Goal: Check status: Check status

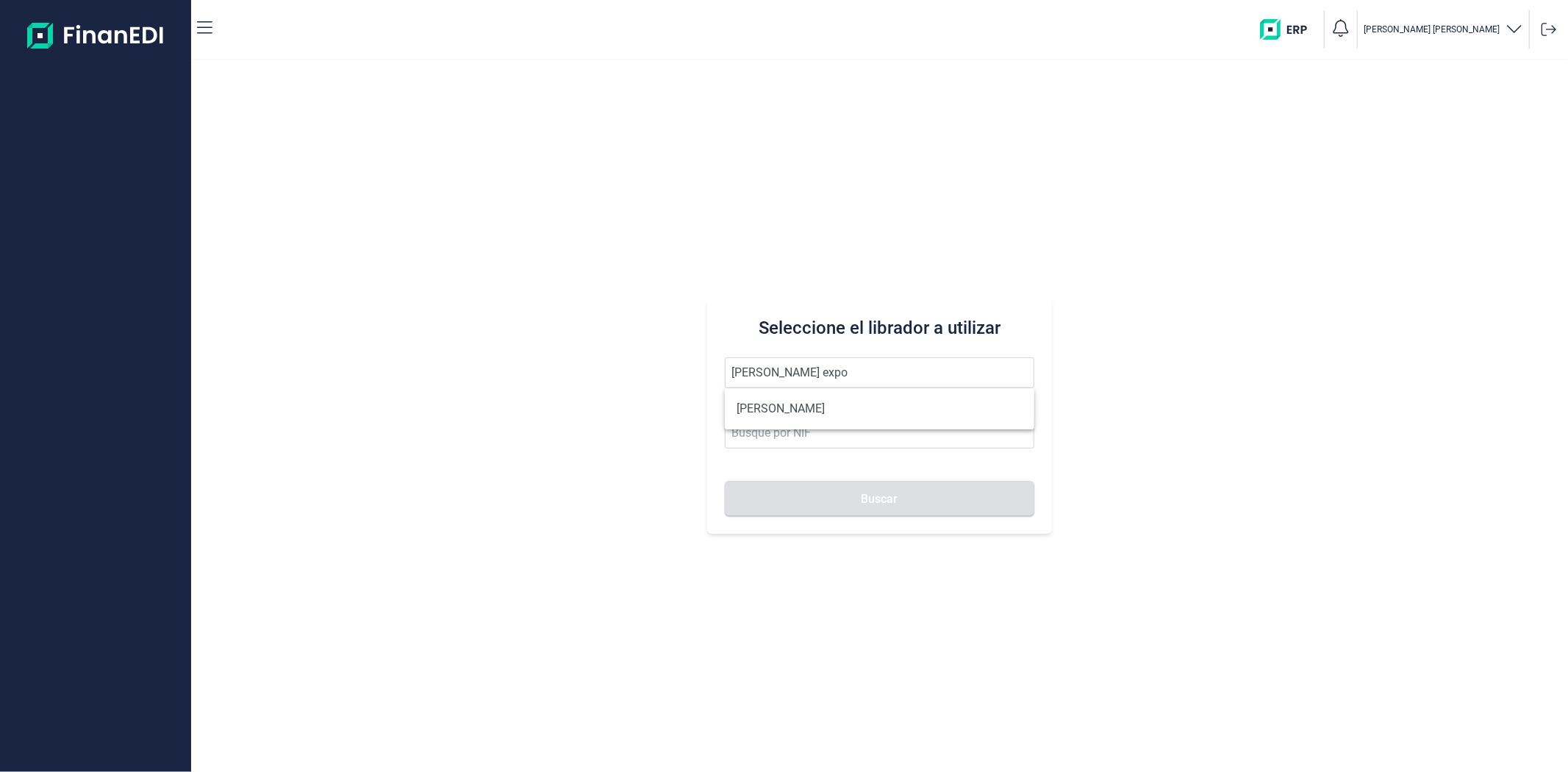
click at [807, 425] on ul "[PERSON_NAME]" at bounding box center [879, 409] width 309 height 41
click at [806, 417] on li "[PERSON_NAME]" at bounding box center [879, 409] width 309 height 29
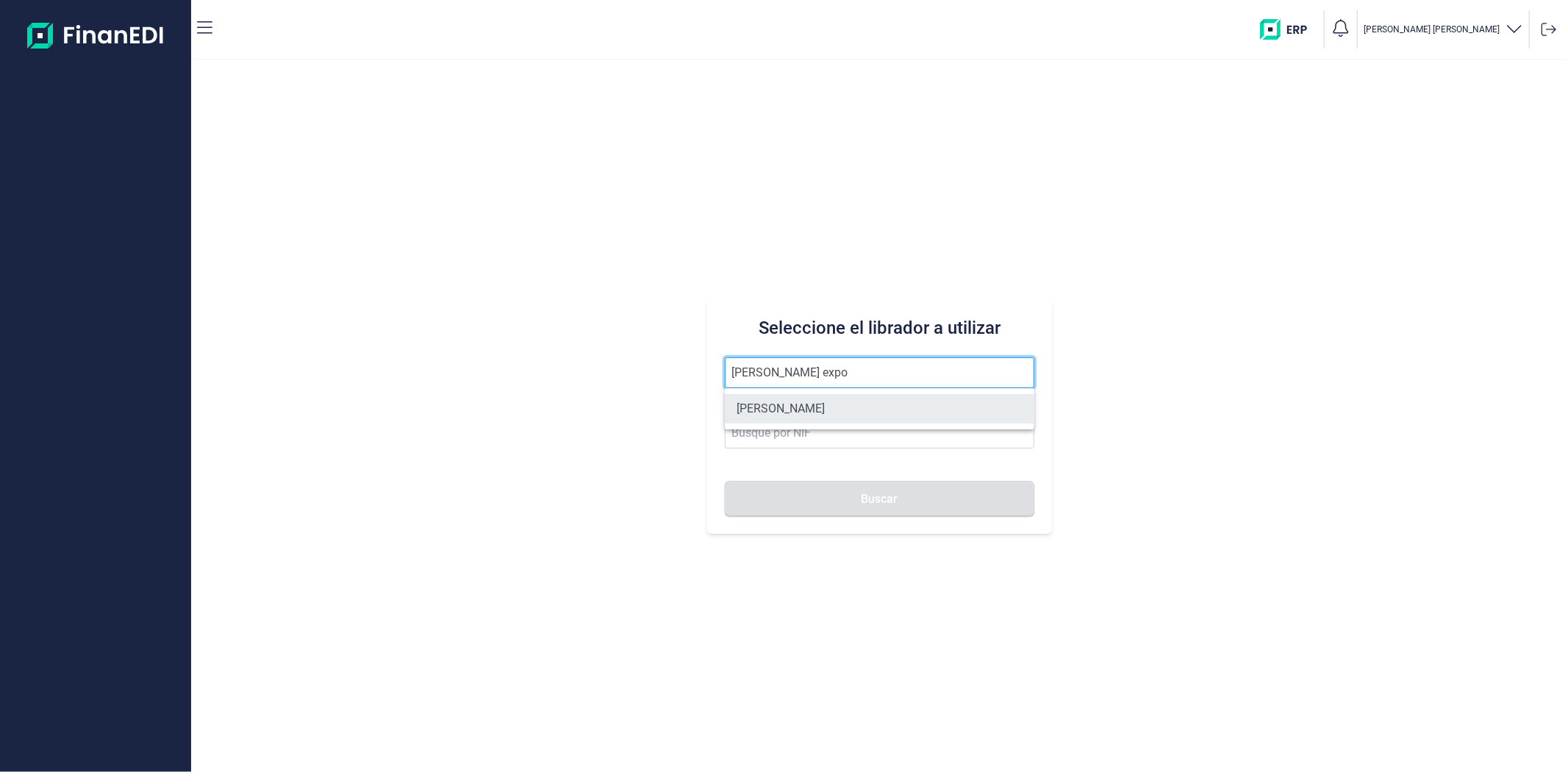
type input "[PERSON_NAME]"
type input "60520338R"
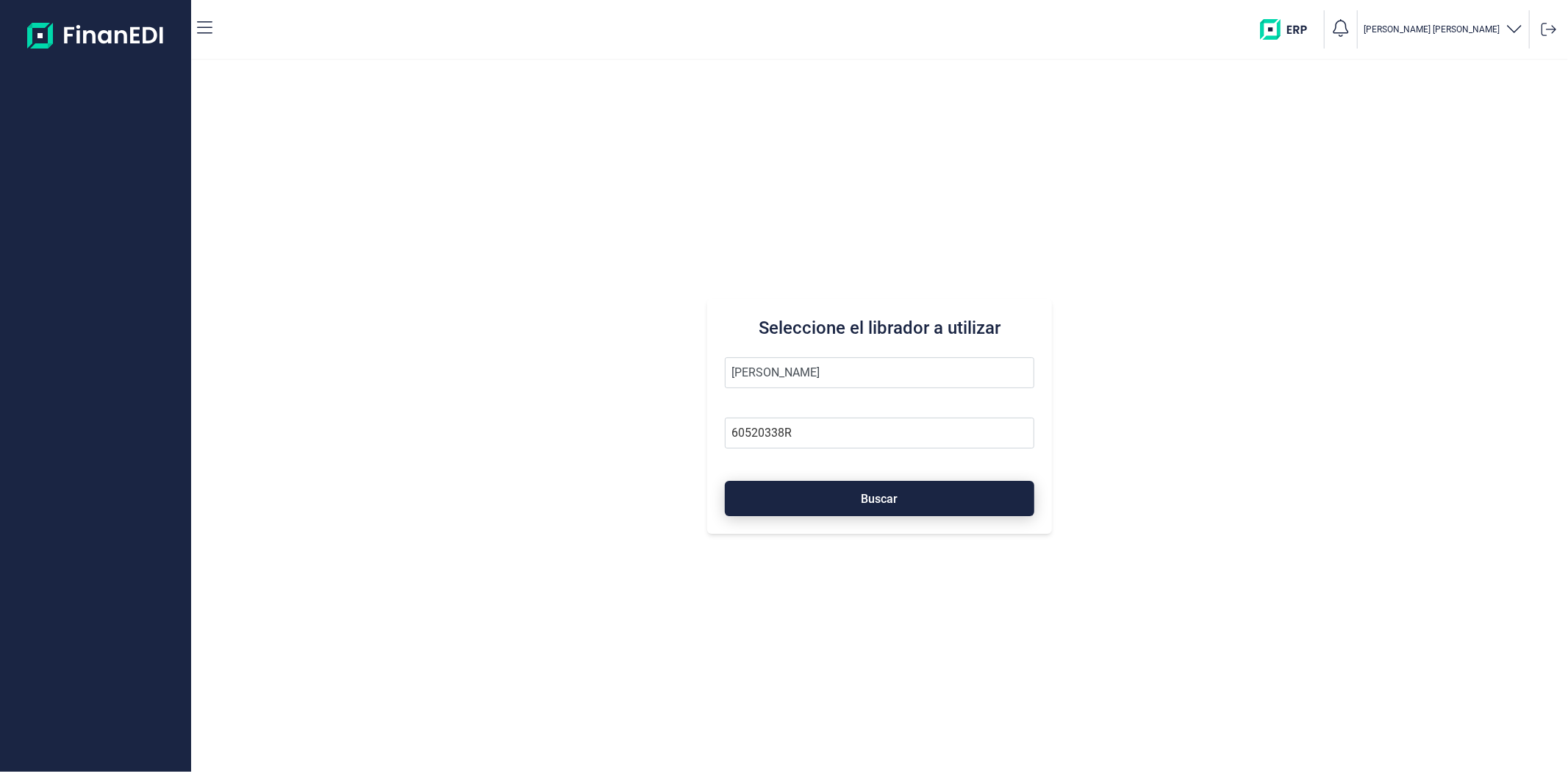
click at [818, 496] on button "Buscar" at bounding box center [879, 498] width 309 height 35
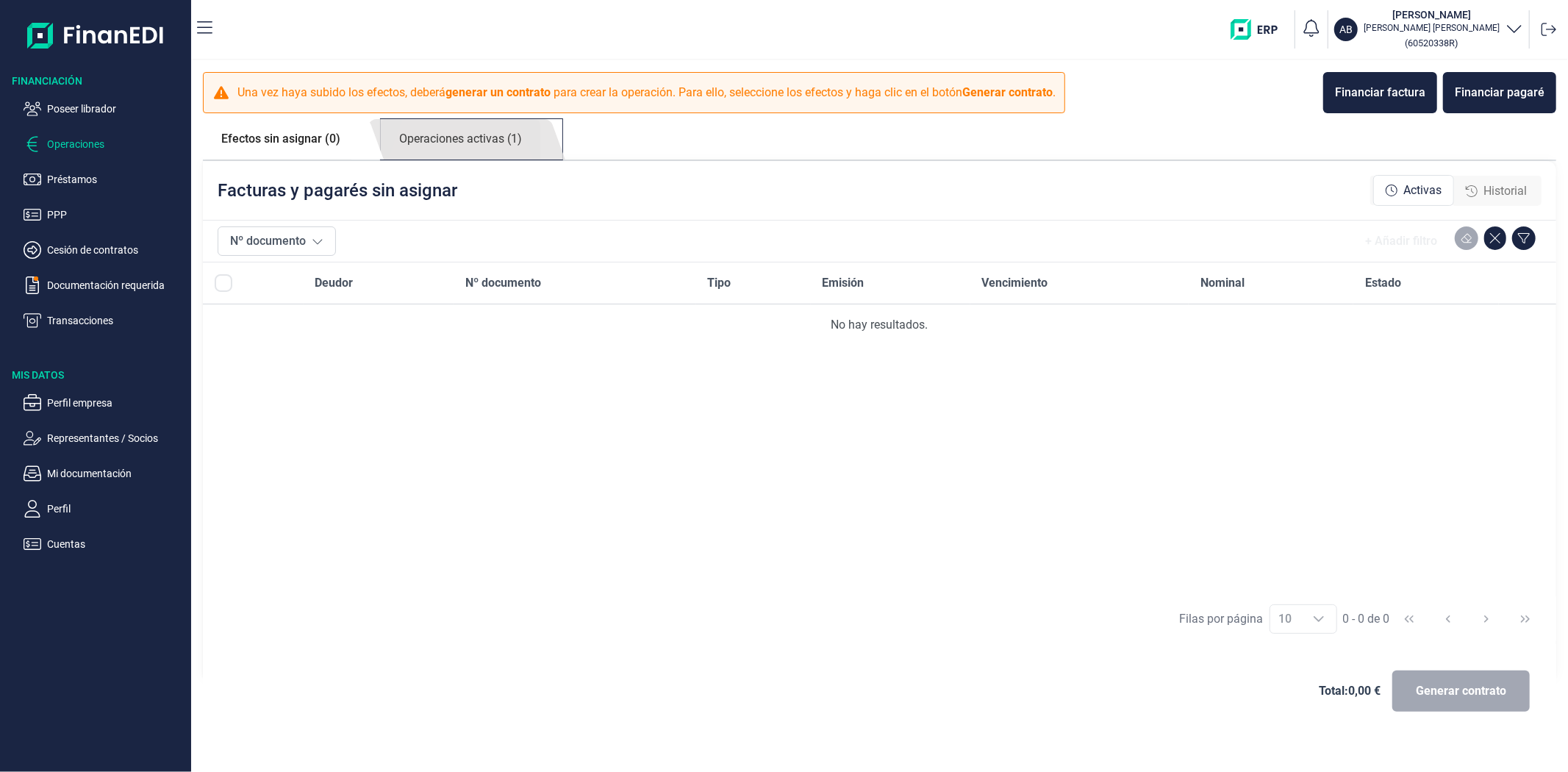
click at [467, 137] on link "Operaciones activas (1)" at bounding box center [460, 139] width 159 height 40
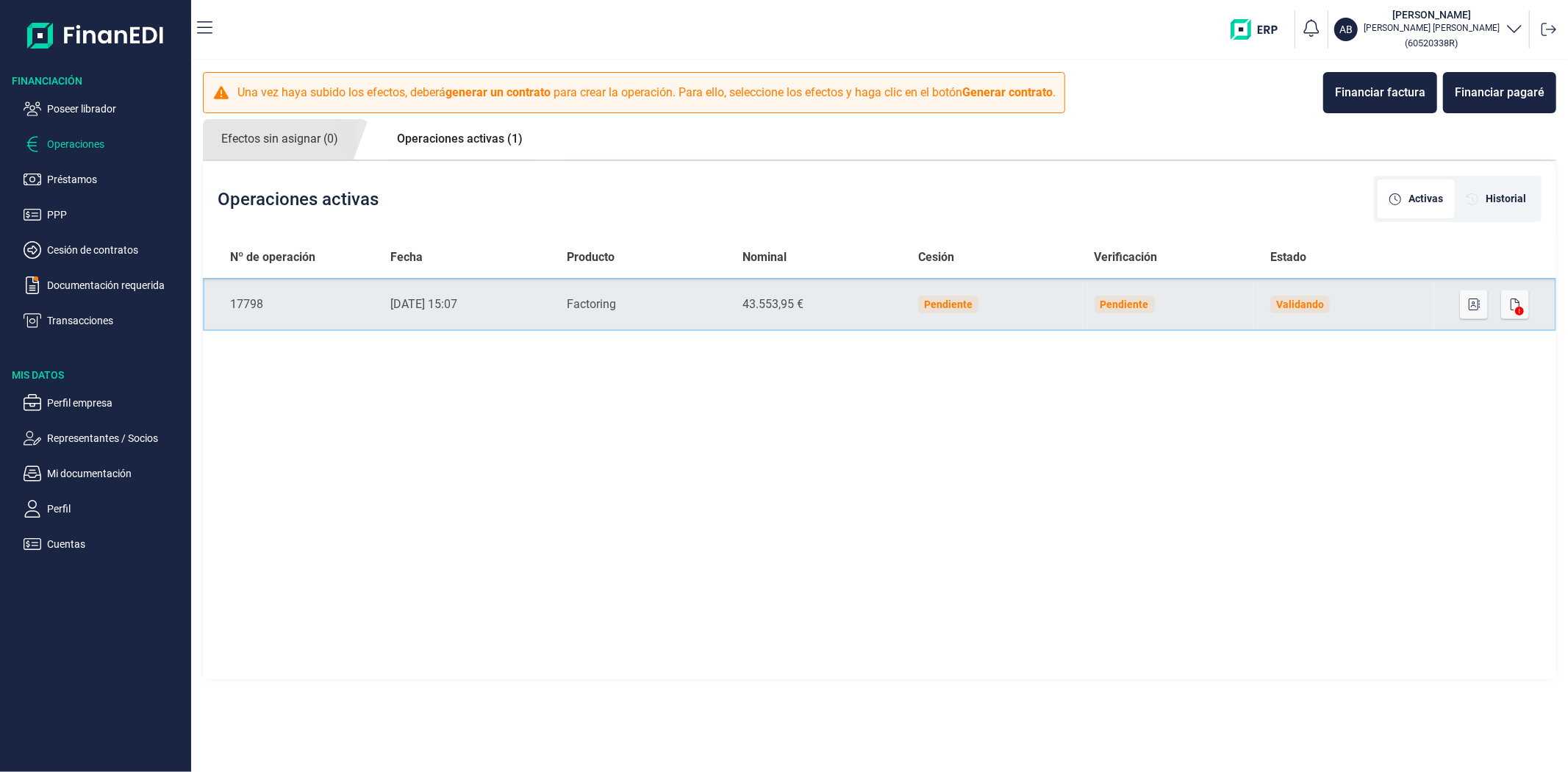
click at [928, 314] on td "Pendiente" at bounding box center [994, 305] width 175 height 53
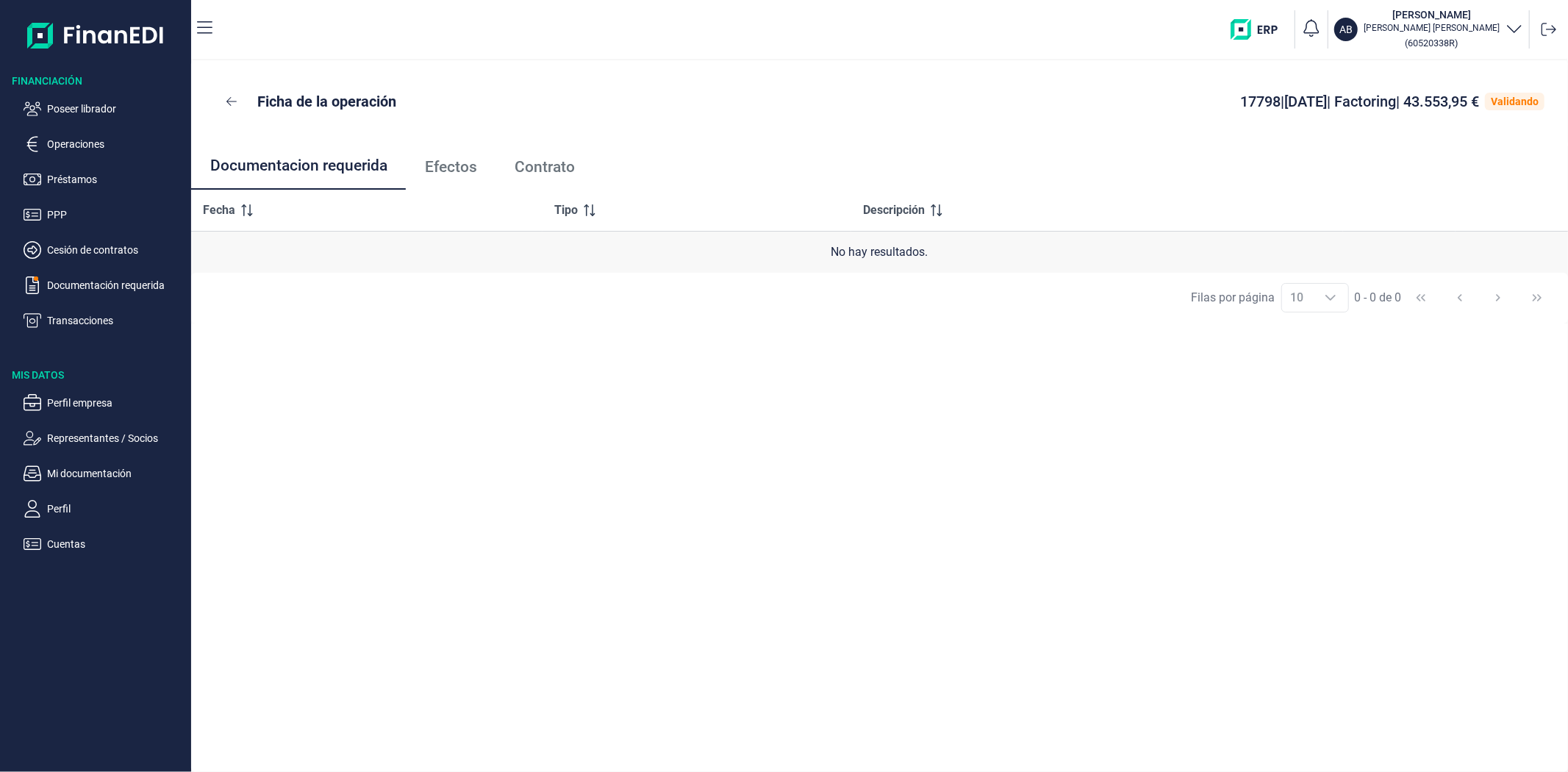
click at [459, 168] on span "Efectos" at bounding box center [451, 167] width 52 height 15
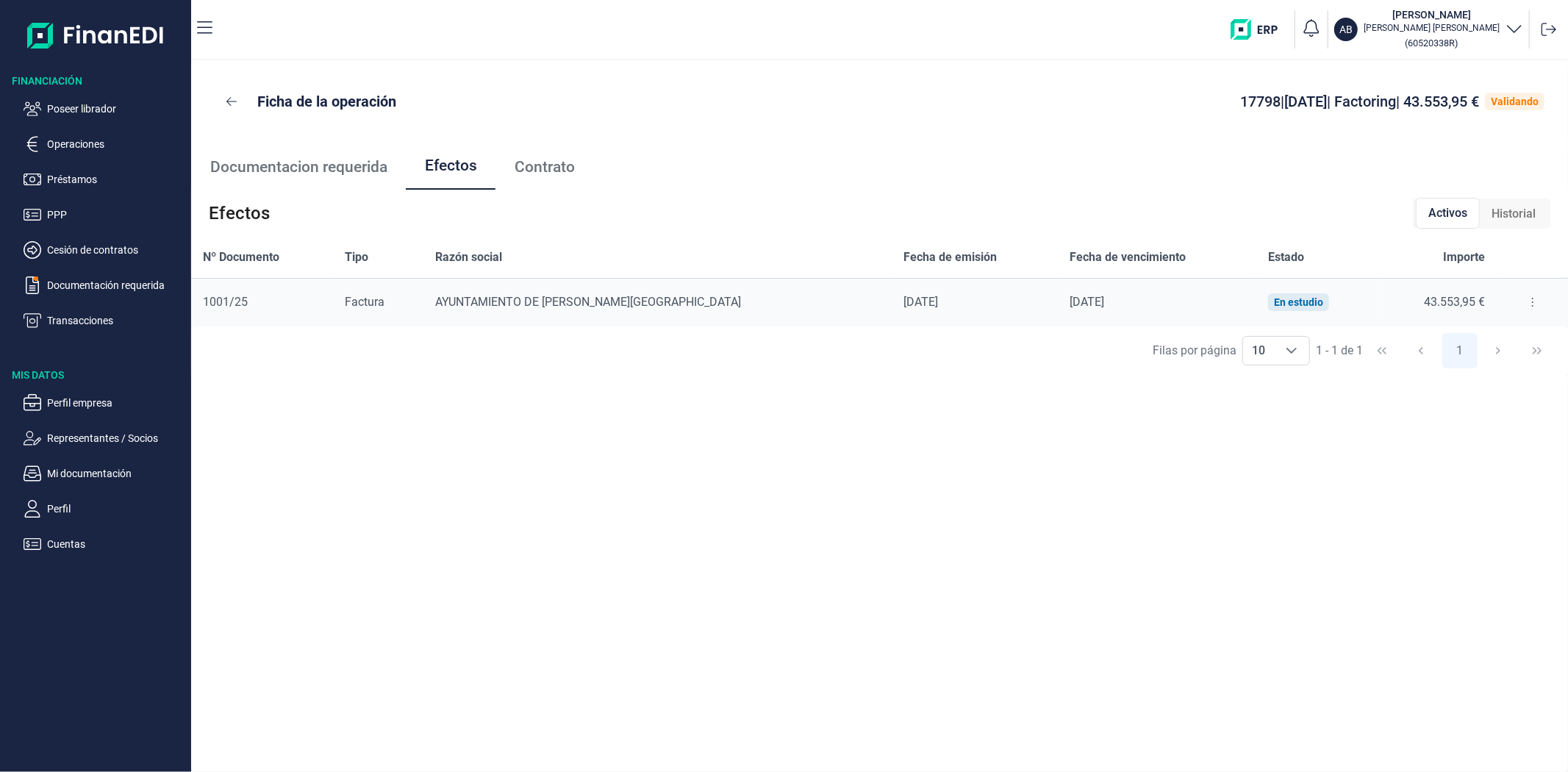
click at [1519, 306] on button at bounding box center [1532, 301] width 27 height 23
click at [1504, 338] on span "Detalles efecto" at bounding box center [1480, 339] width 67 height 15
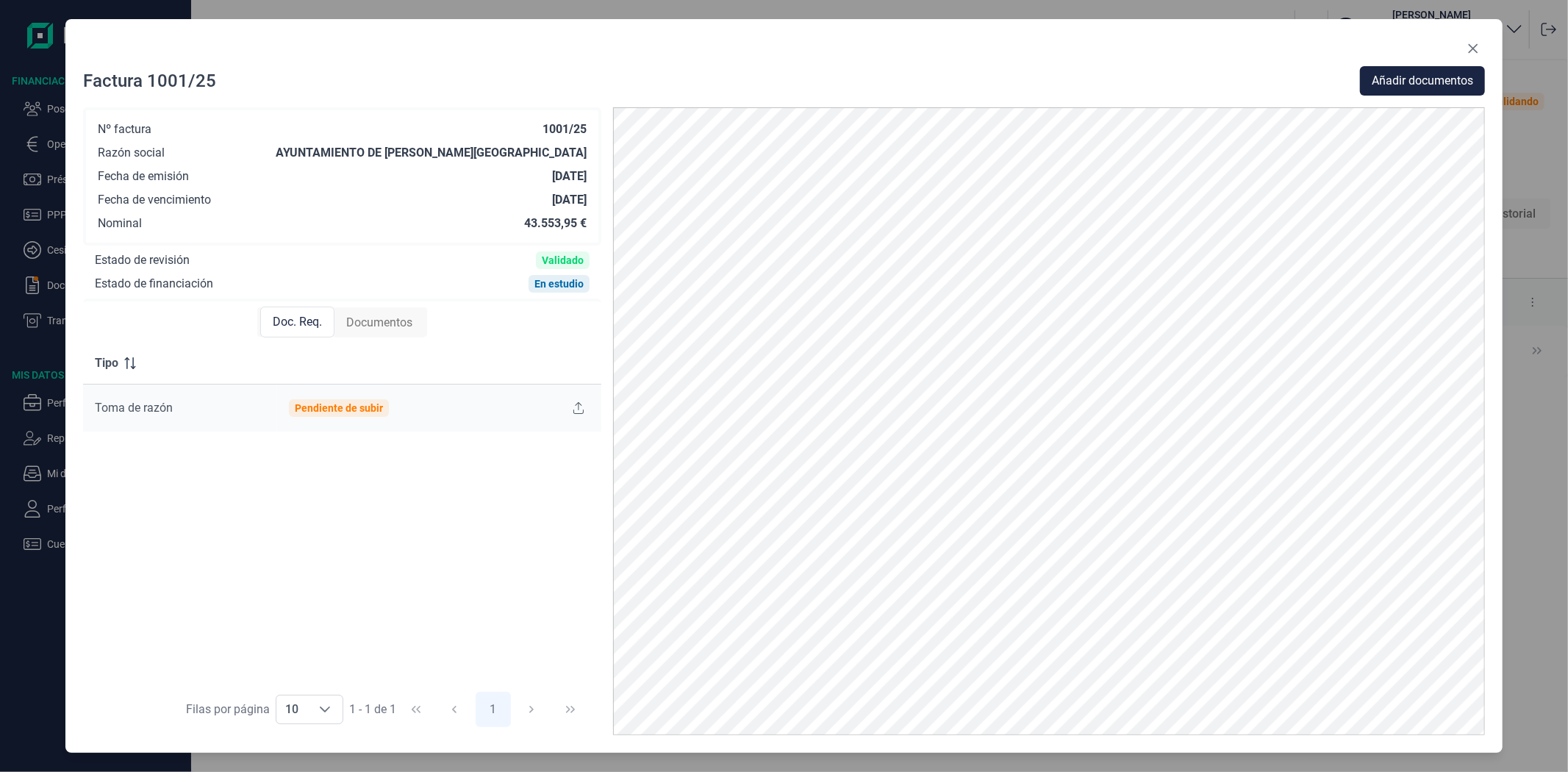
click at [378, 324] on span "Documentos" at bounding box center [379, 323] width 66 height 18
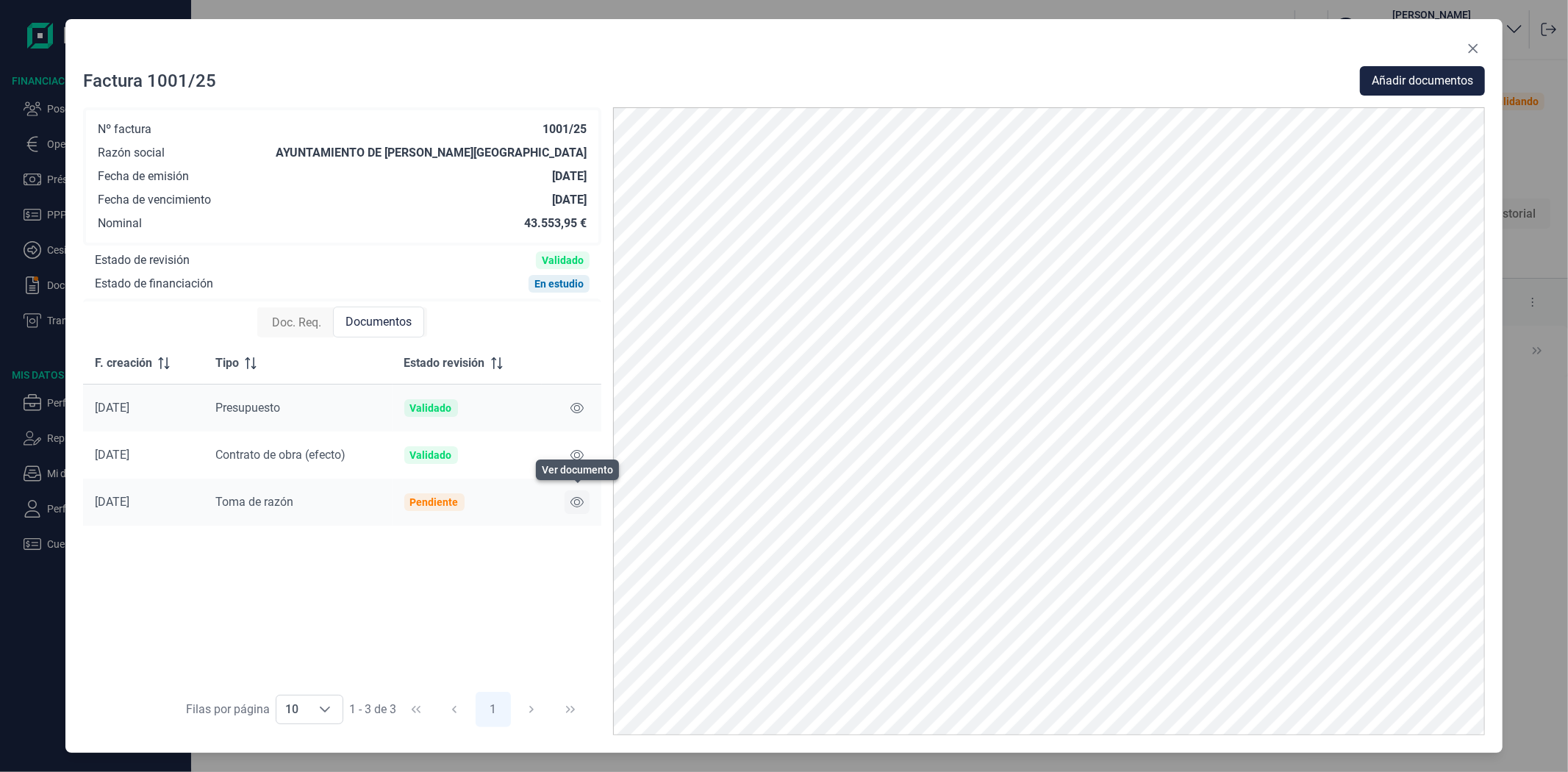
click at [583, 502] on icon at bounding box center [577, 502] width 13 height 10
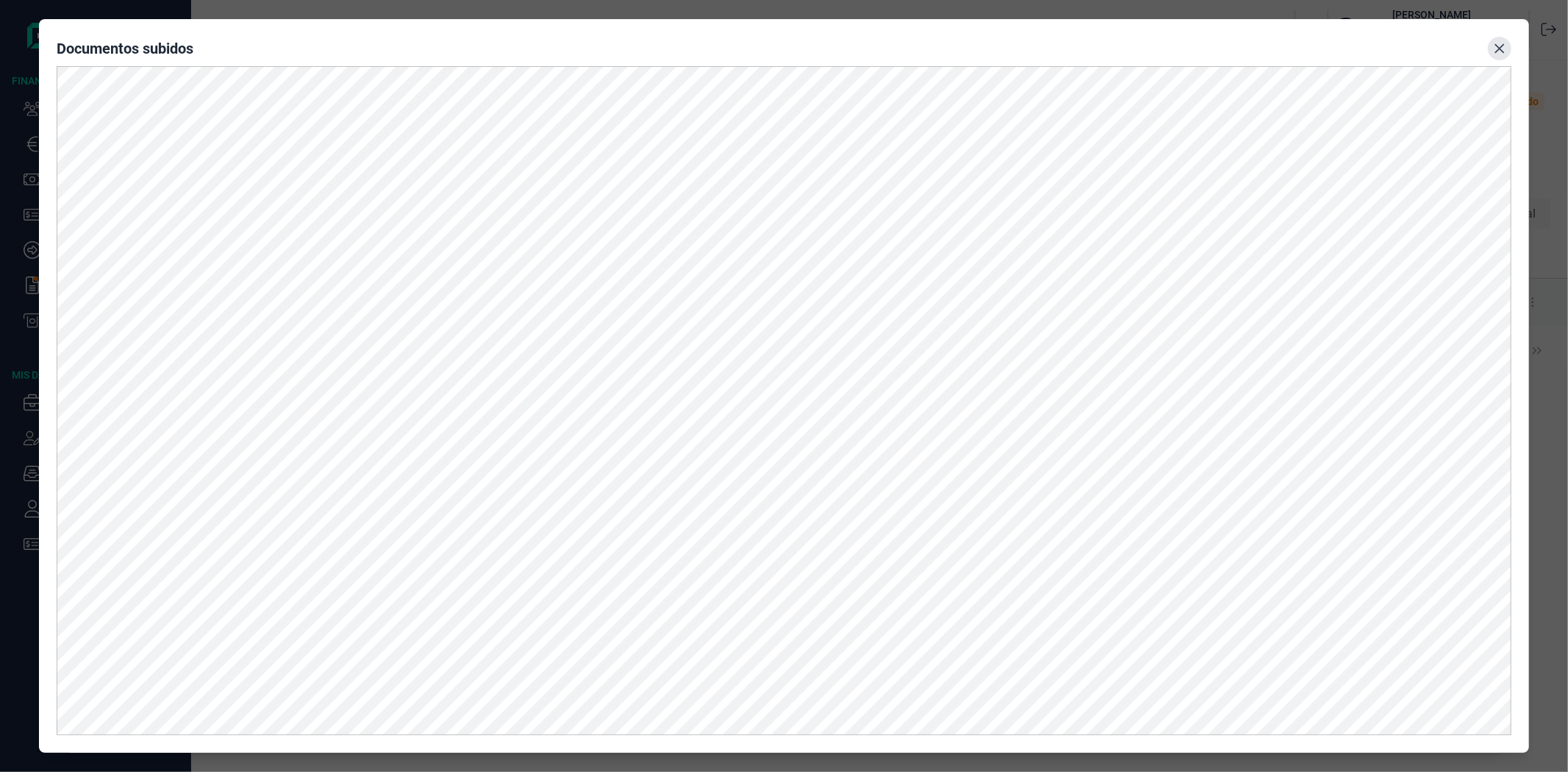
click at [1500, 49] on icon "Close" at bounding box center [1499, 49] width 9 height 9
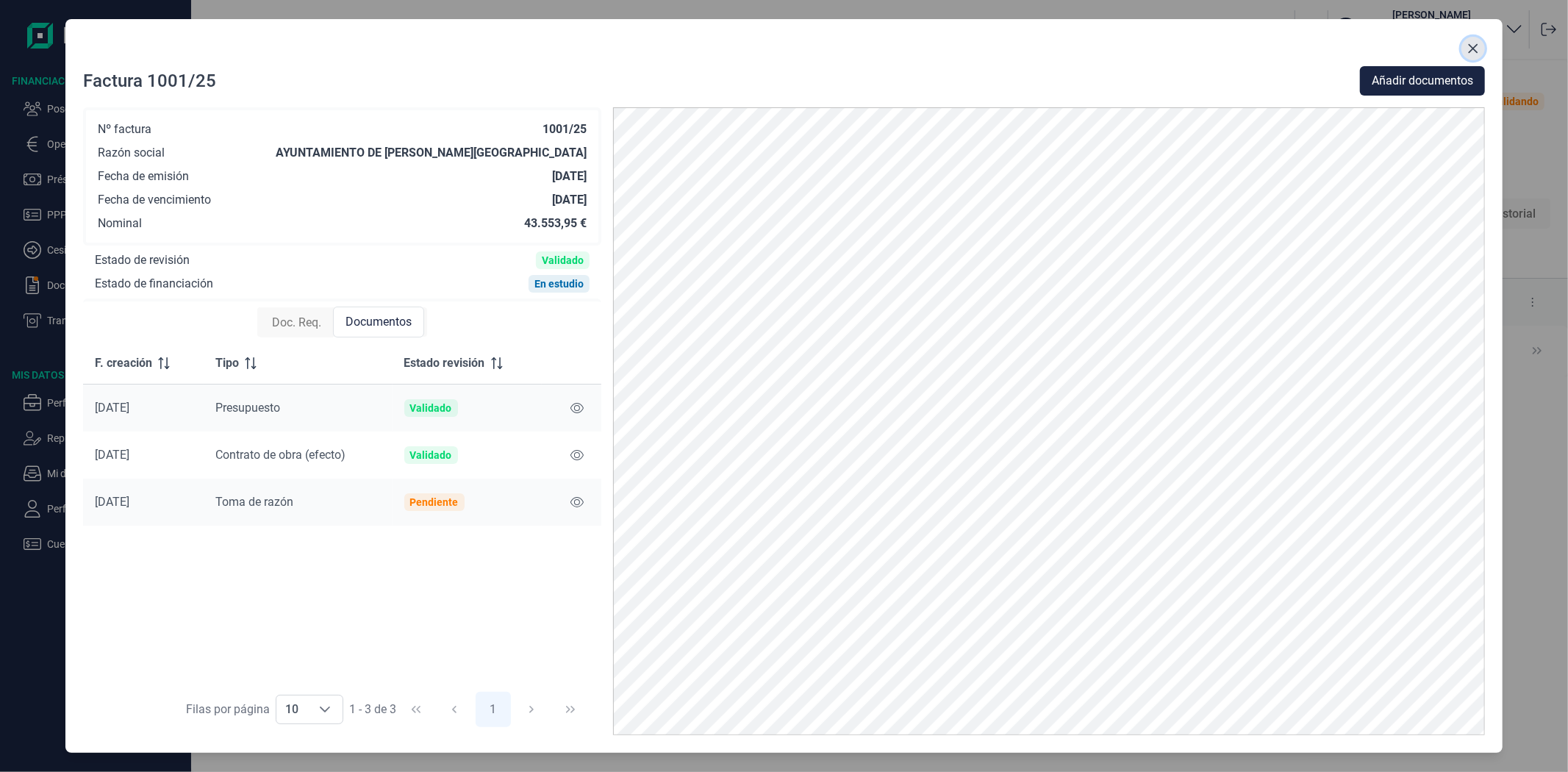
click at [1476, 46] on icon "Close" at bounding box center [1473, 49] width 12 height 12
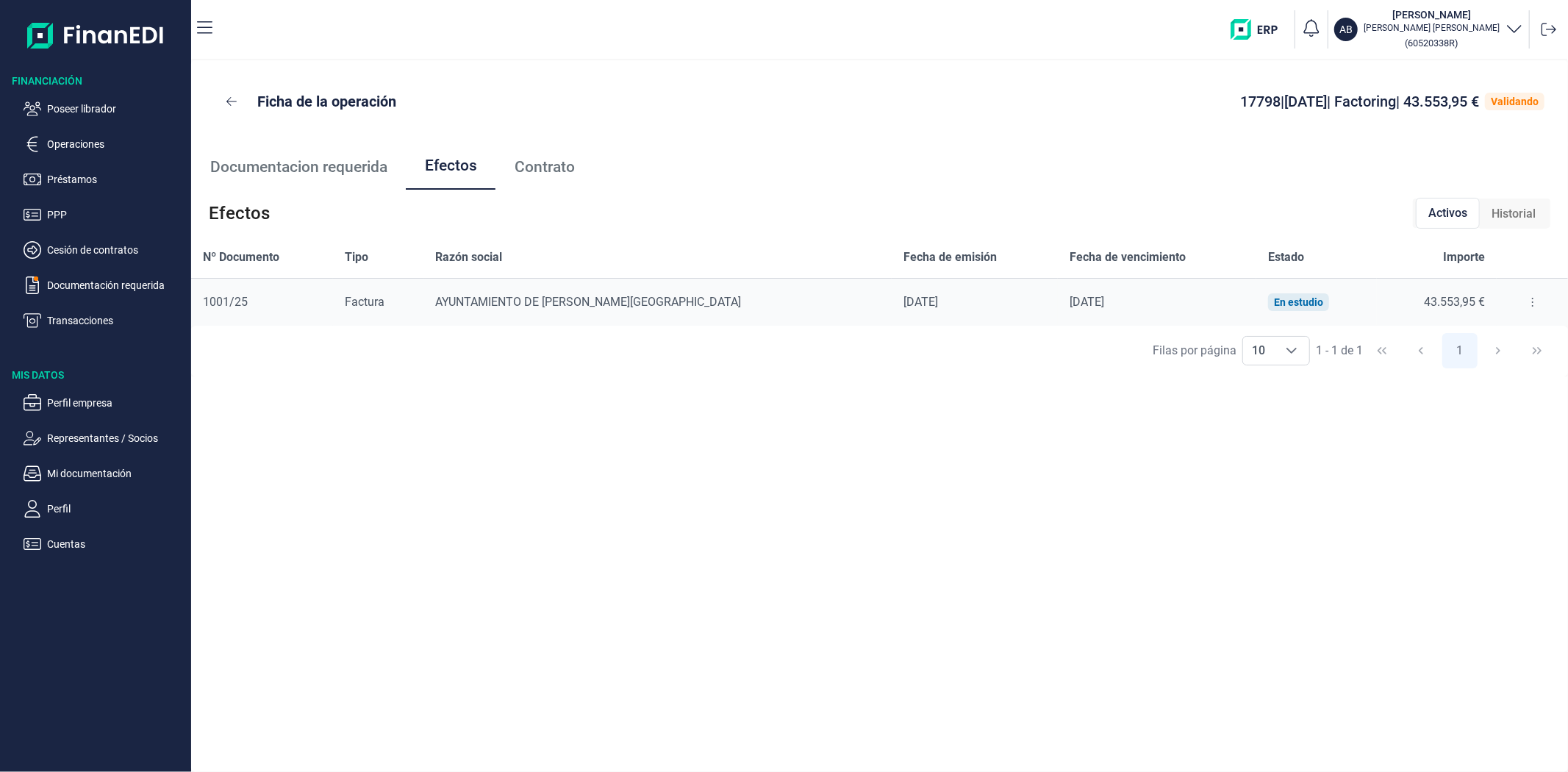
click at [1525, 305] on button at bounding box center [1532, 301] width 27 height 23
click at [1517, 335] on li "Detalles efecto" at bounding box center [1475, 339] width 122 height 27
click at [1492, 336] on span "Detalles efecto" at bounding box center [1480, 339] width 67 height 15
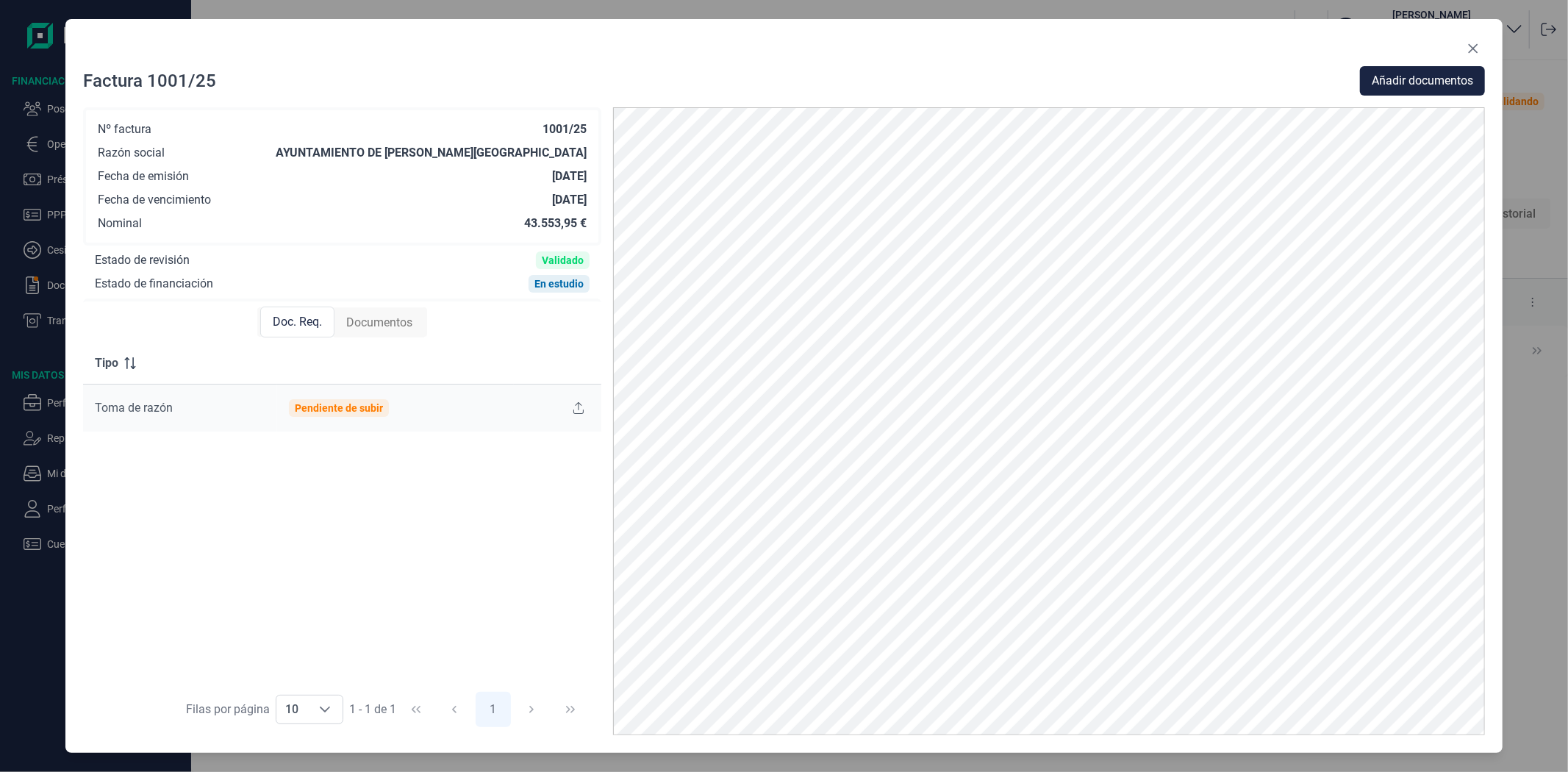
click at [390, 329] on span "Documentos" at bounding box center [379, 323] width 66 height 18
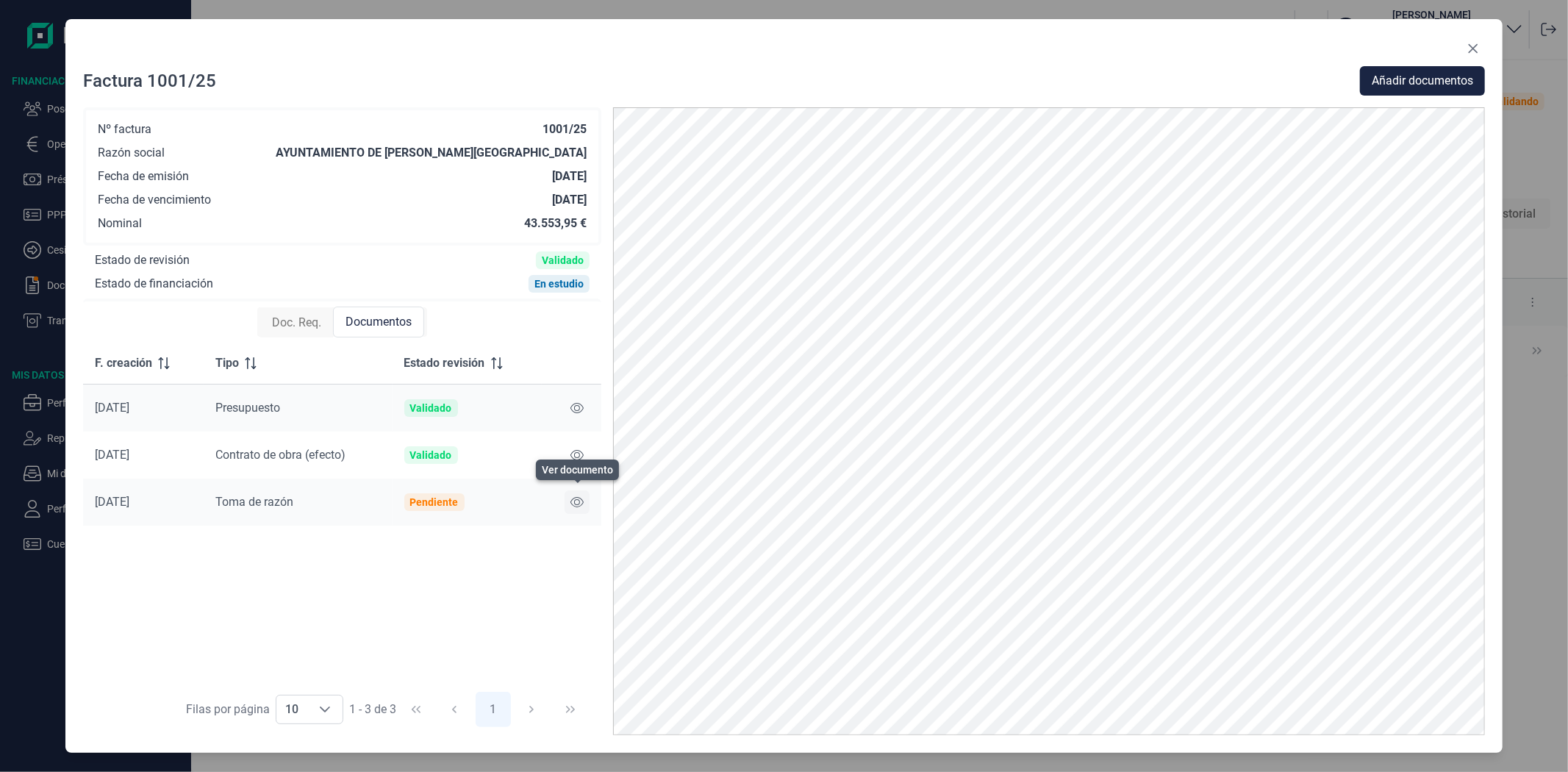
click at [572, 501] on icon at bounding box center [577, 502] width 13 height 12
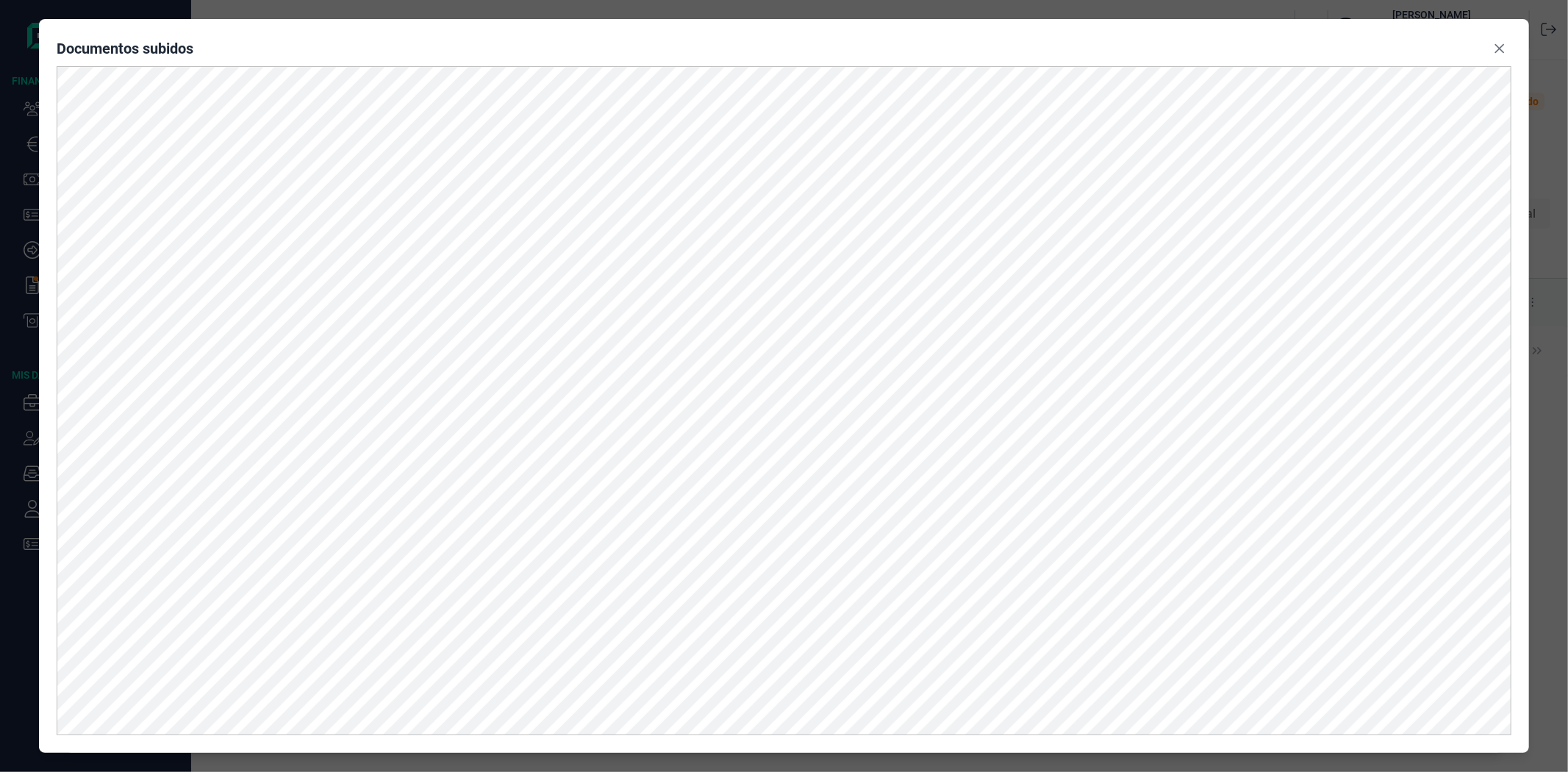
click at [891, 45] on div "Documentos subidos" at bounding box center [784, 51] width 1454 height 29
click at [1497, 45] on icon "Close" at bounding box center [1500, 49] width 12 height 12
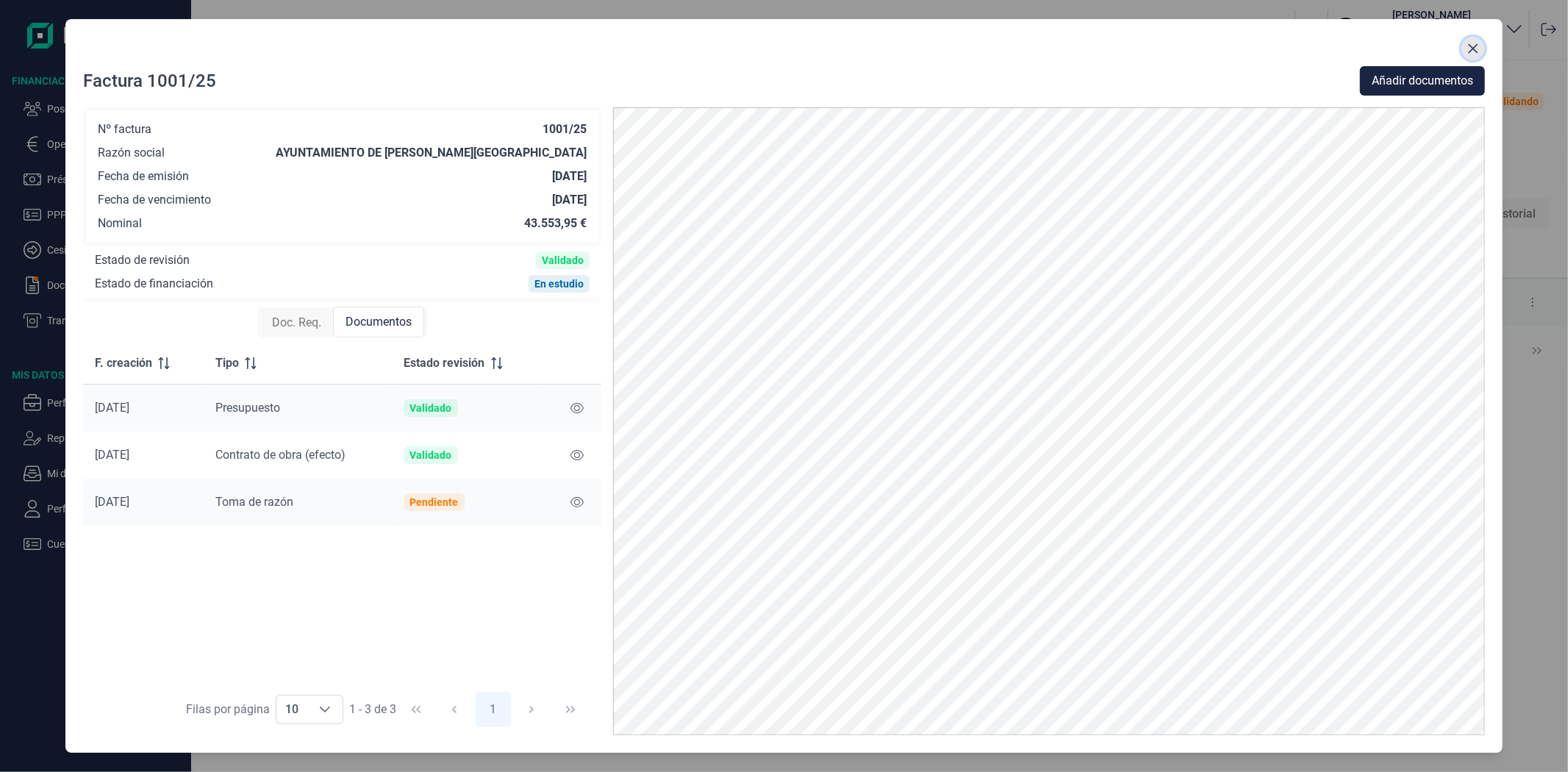
click at [1476, 47] on icon "Close" at bounding box center [1473, 49] width 12 height 12
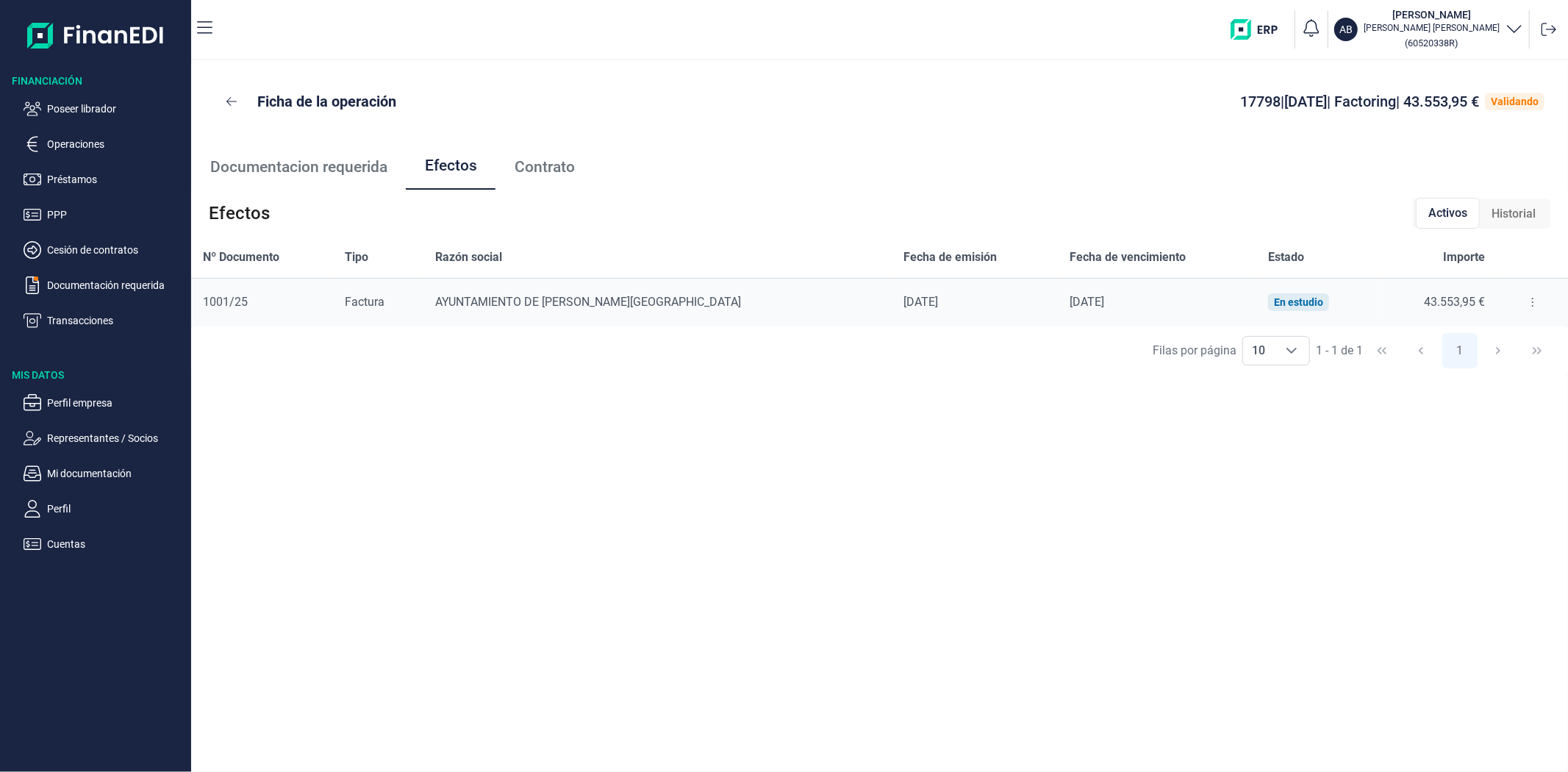
click at [1530, 299] on button at bounding box center [1532, 301] width 27 height 23
click at [1513, 334] on span "Detalles efecto" at bounding box center [1480, 339] width 67 height 15
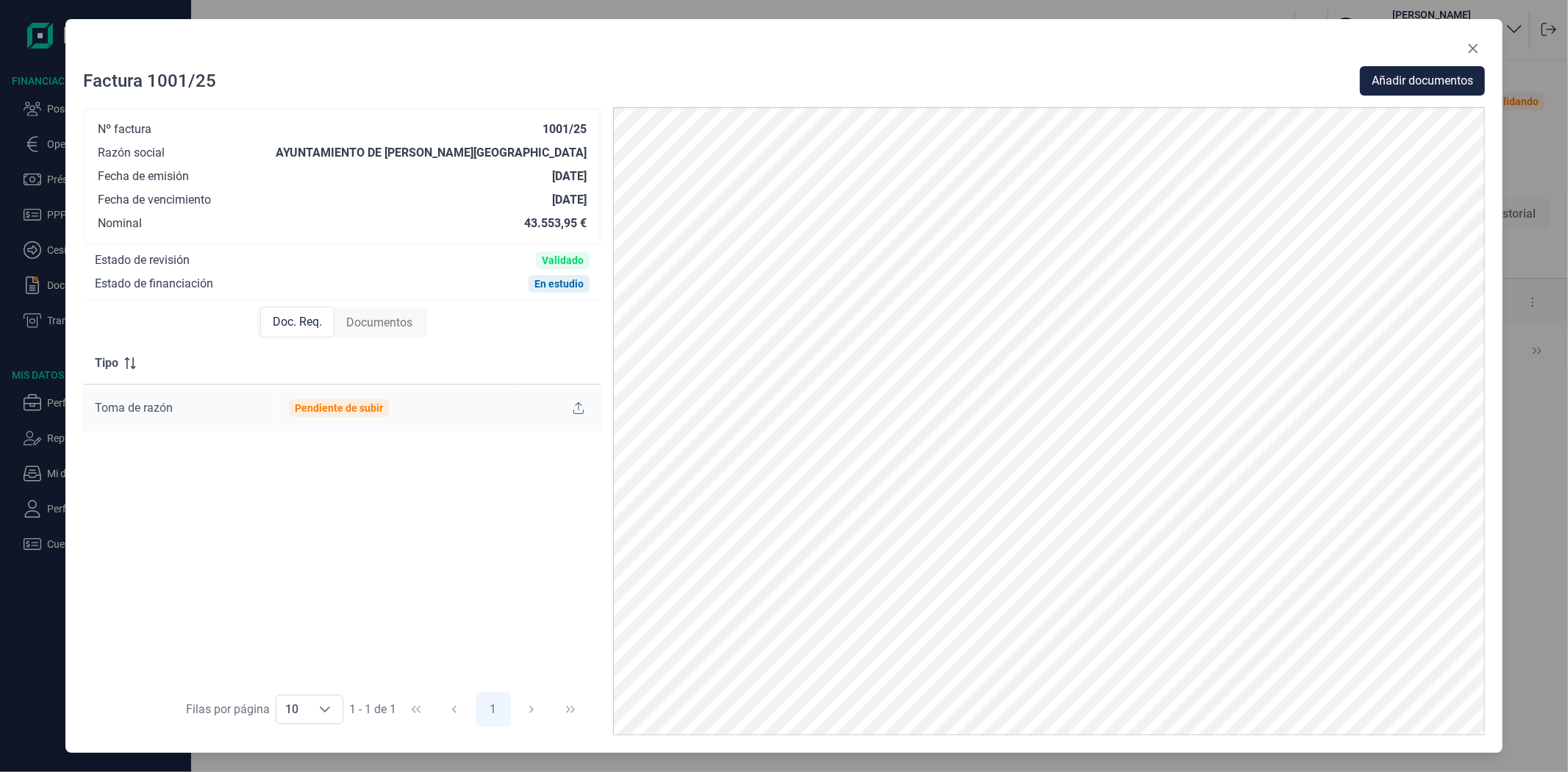
drag, startPoint x: 392, startPoint y: 329, endPoint x: 394, endPoint y: 344, distance: 15.1
click at [394, 344] on div "Doc. Req. Documentos Documentación requerida Tipo Toma de razón Pendiente de su…" at bounding box center [342, 518] width 518 height 434
click at [390, 328] on span "Documentos" at bounding box center [379, 323] width 66 height 18
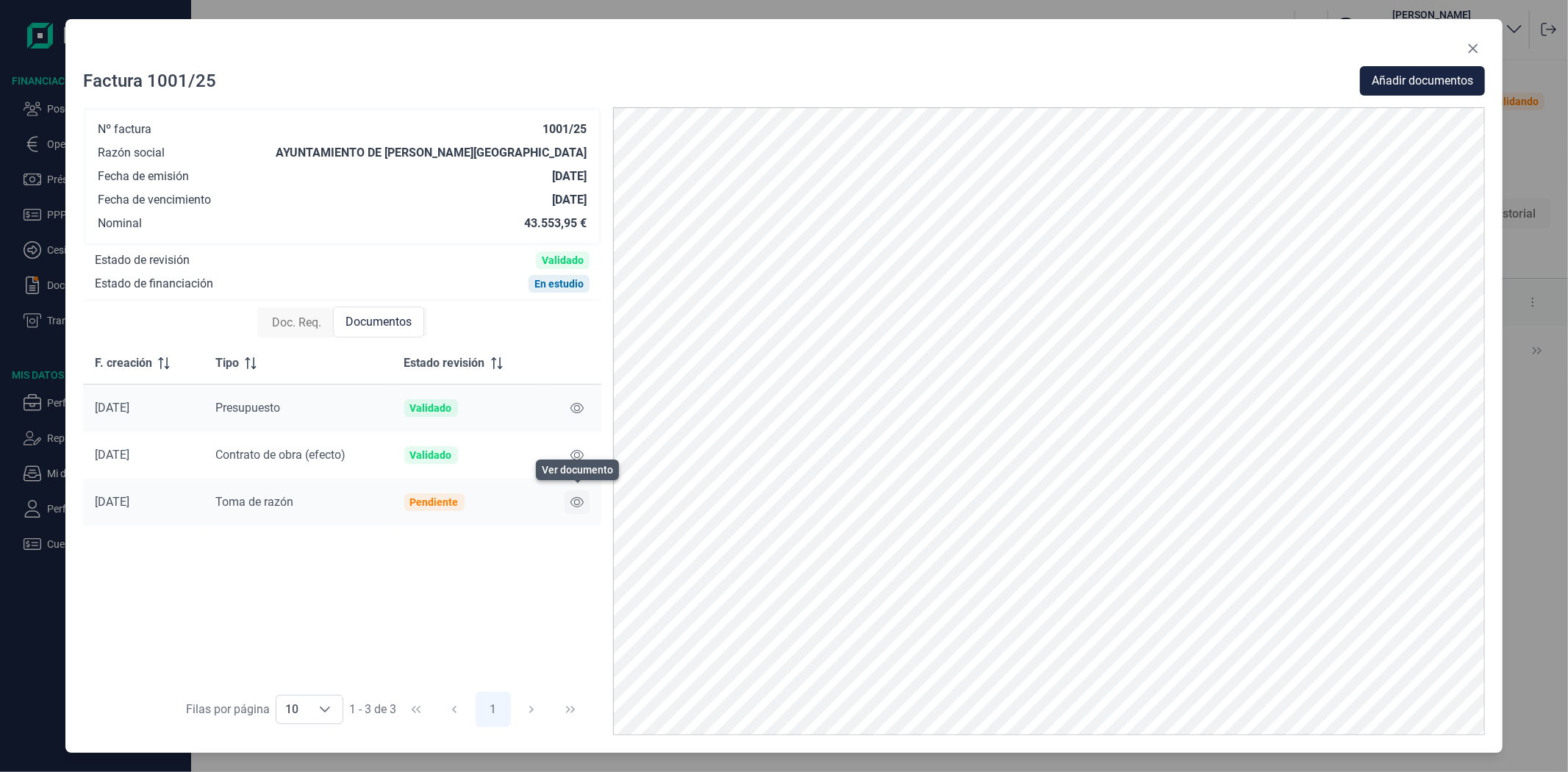
click at [578, 501] on icon at bounding box center [577, 502] width 13 height 12
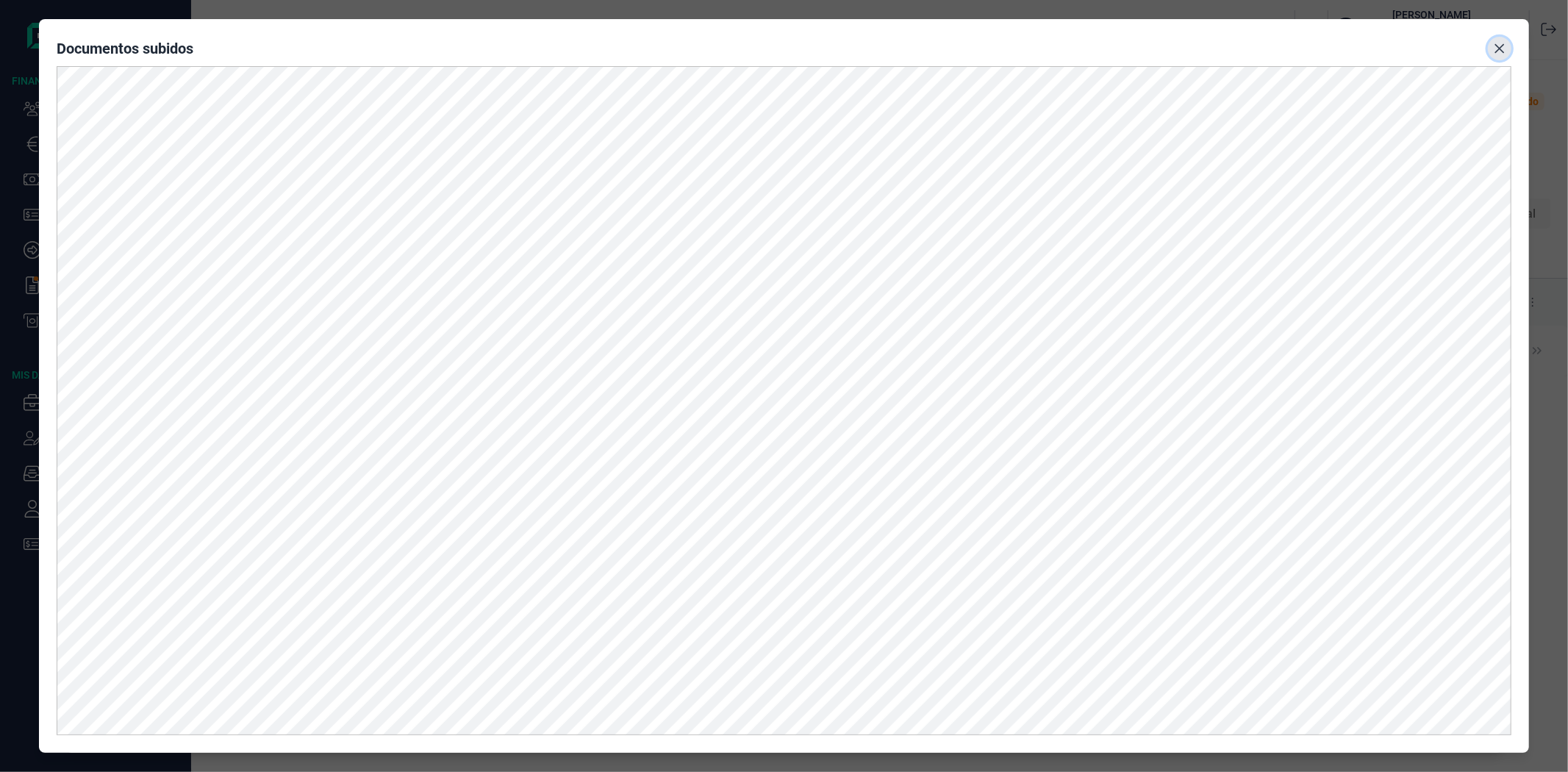
click at [1507, 42] on button "Close" at bounding box center [1499, 48] width 23 height 23
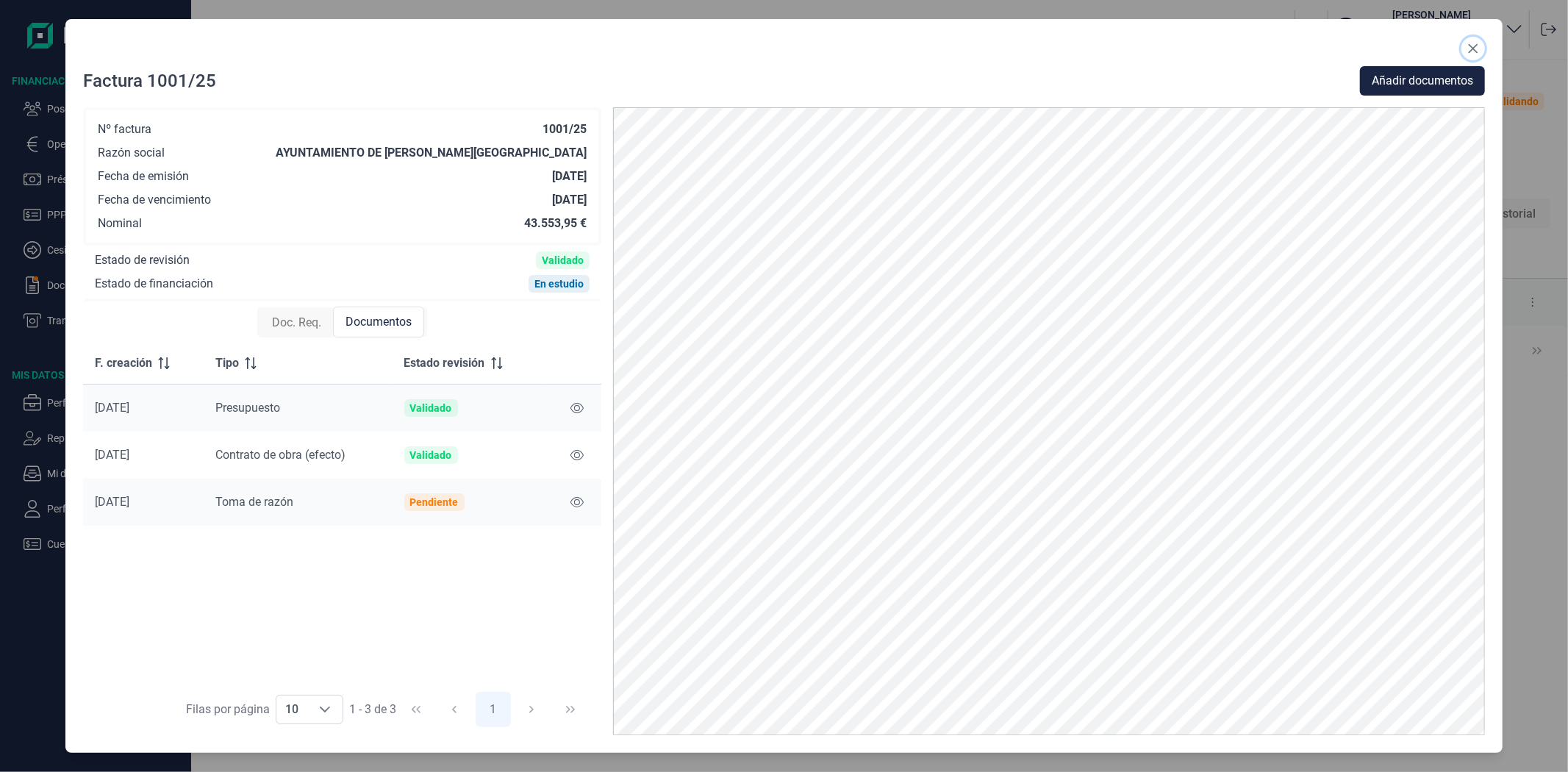
click at [1464, 47] on button "Close" at bounding box center [1472, 48] width 23 height 23
